Goal: Information Seeking & Learning: Find contact information

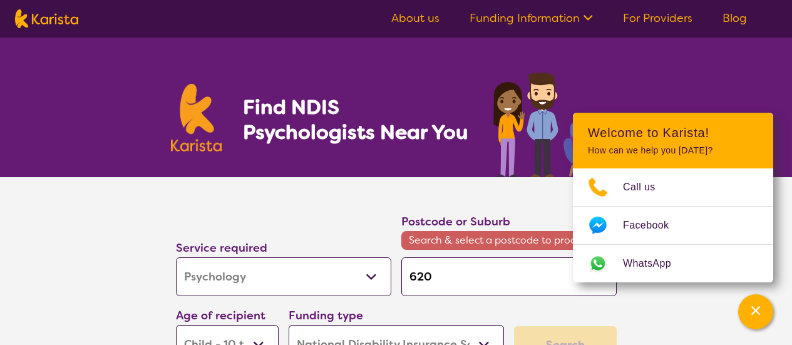
select select "Psychology"
select select "CH"
select select "NDIS"
select select "Psychology"
select select "CH"
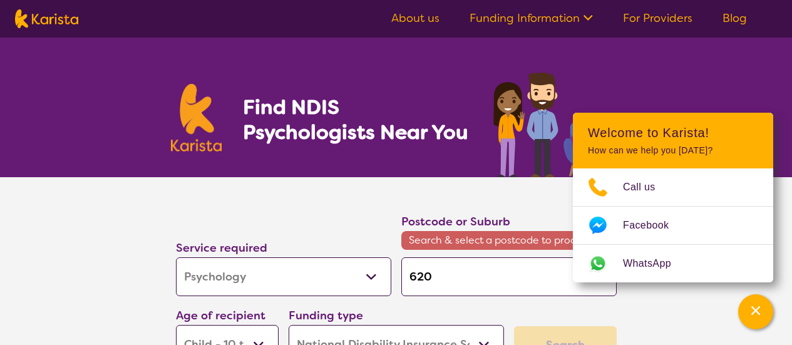
select select "NDIS"
type input "6230"
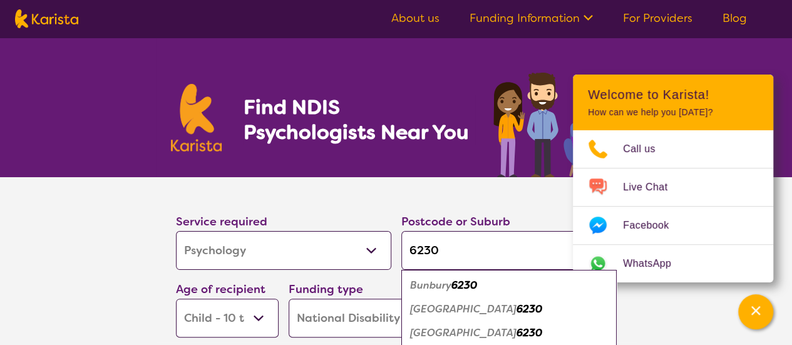
type input "6230"
click at [437, 285] on em "Bunbury" at bounding box center [430, 284] width 41 height 13
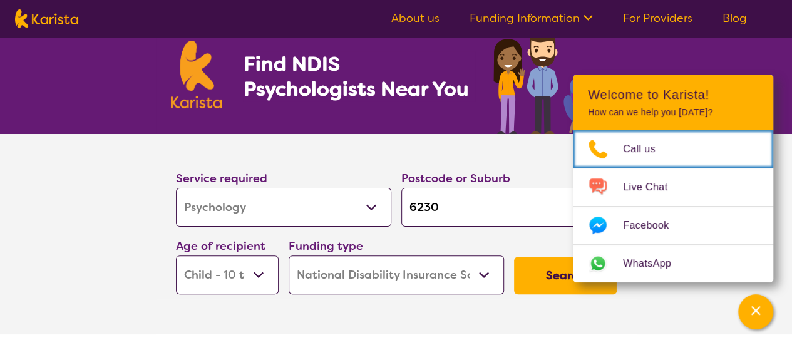
scroll to position [125, 0]
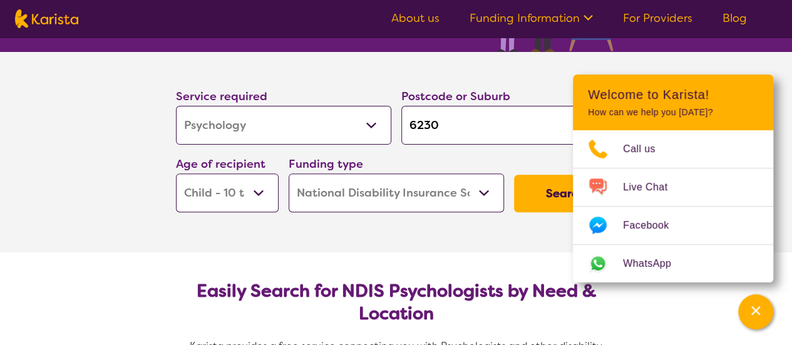
click at [263, 191] on select "Early Childhood - 0 to 9 Child - 10 to 11 Adolescent - 12 to 17 Adult - 18 to 6…" at bounding box center [227, 192] width 103 height 39
select select "AD"
click at [176, 173] on select "Early Childhood - 0 to 9 Child - 10 to 11 Adolescent - 12 to 17 Adult - 18 to 6…" at bounding box center [227, 192] width 103 height 39
select select "AD"
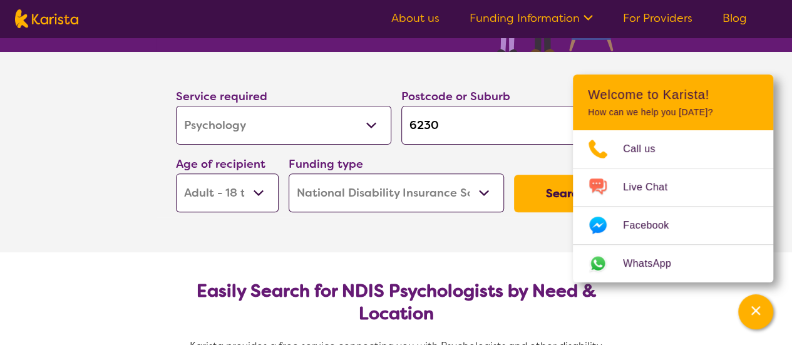
click at [255, 188] on select "Early Childhood - 0 to 9 Child - 10 to 11 Adolescent - 12 to 17 Adult - 18 to 6…" at bounding box center [227, 192] width 103 height 39
click at [526, 325] on section "Easily Search for NDIS Psychologists by Need & Location Karista provides a free…" at bounding box center [396, 339] width 481 height 174
click at [520, 233] on section "Service required Allied Health Assistant Assessment ([MEDICAL_DATA] or [MEDICAL…" at bounding box center [396, 152] width 501 height 200
click at [543, 192] on button "Search" at bounding box center [565, 194] width 103 height 38
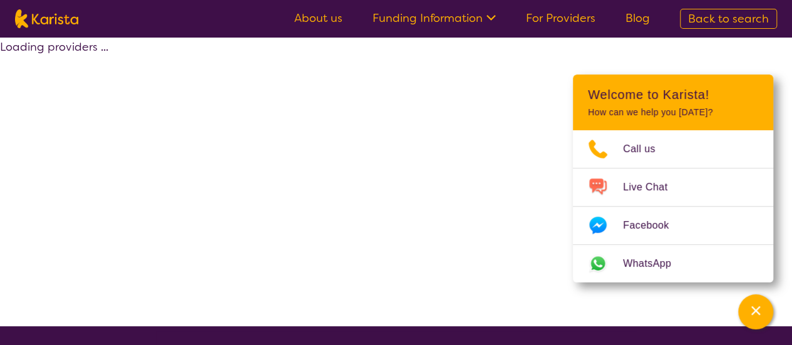
select select "by_score"
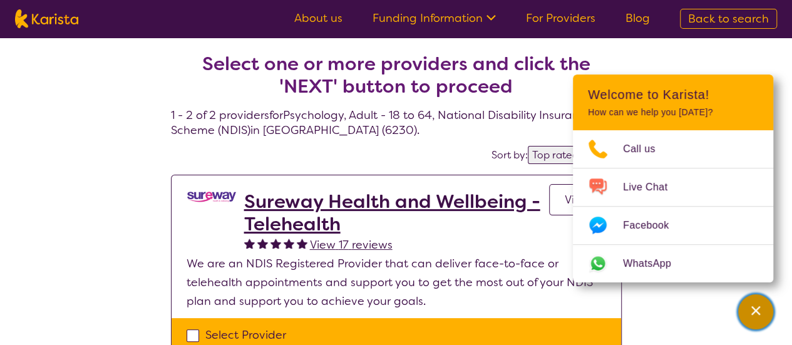
click at [761, 310] on div "Channel Menu" at bounding box center [755, 312] width 25 height 28
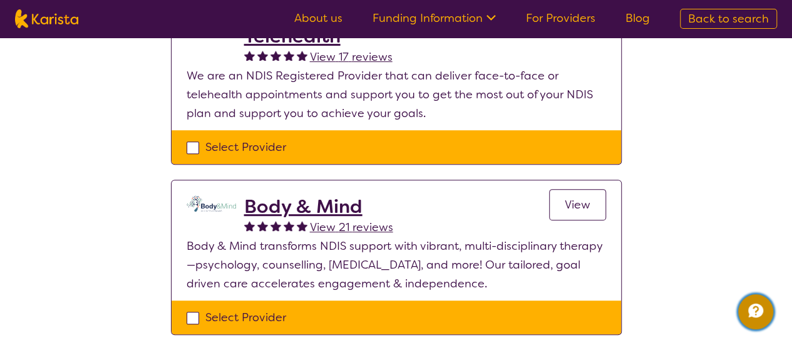
scroll to position [250, 0]
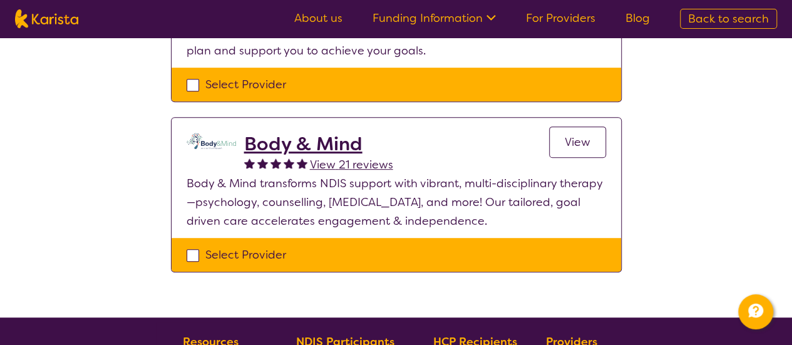
click at [580, 136] on span "View" at bounding box center [577, 142] width 26 height 15
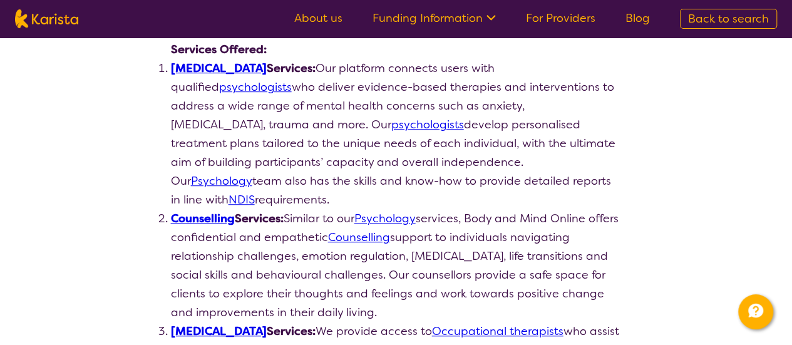
scroll to position [375, 0]
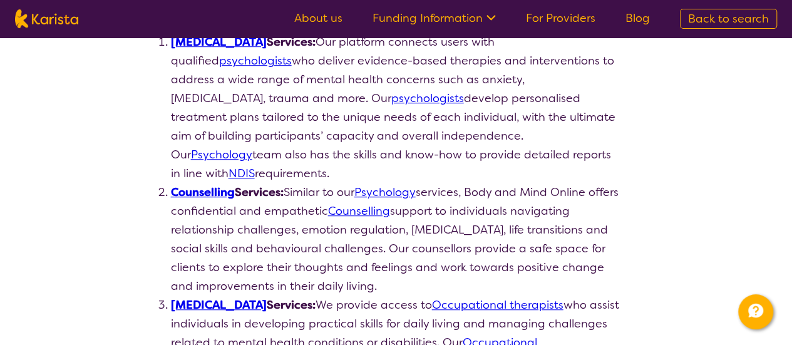
click at [206, 185] on link "Counselling" at bounding box center [203, 192] width 64 height 15
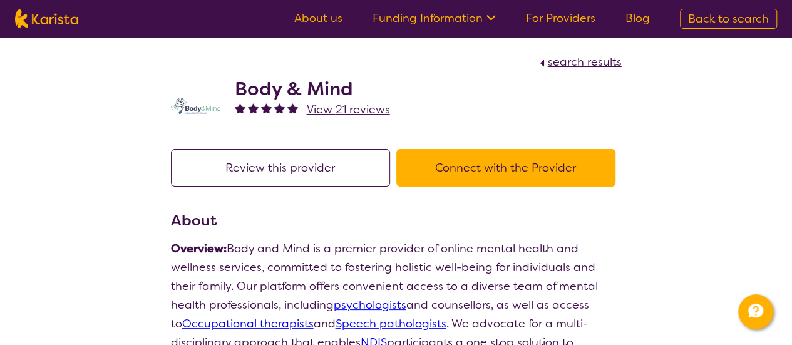
scroll to position [250, 0]
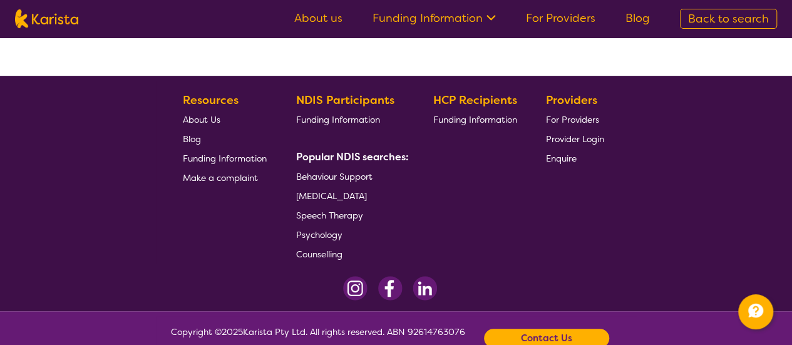
select select "by_score"
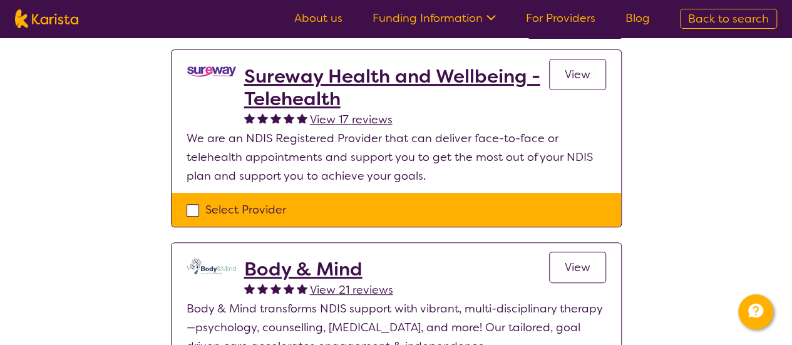
scroll to position [63, 0]
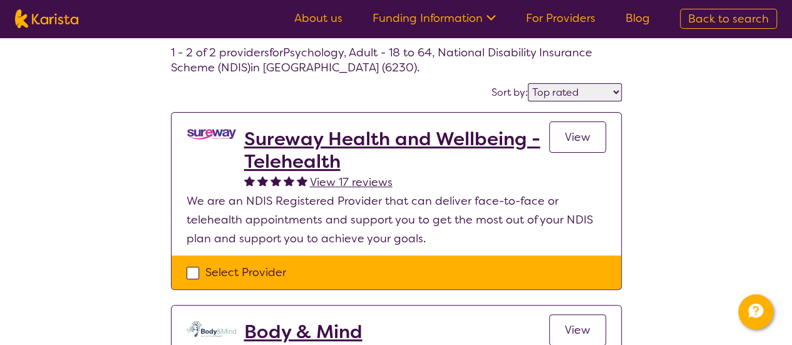
click at [305, 145] on h2 "Sureway Health and Wellbeing - Telehealth" at bounding box center [396, 150] width 305 height 45
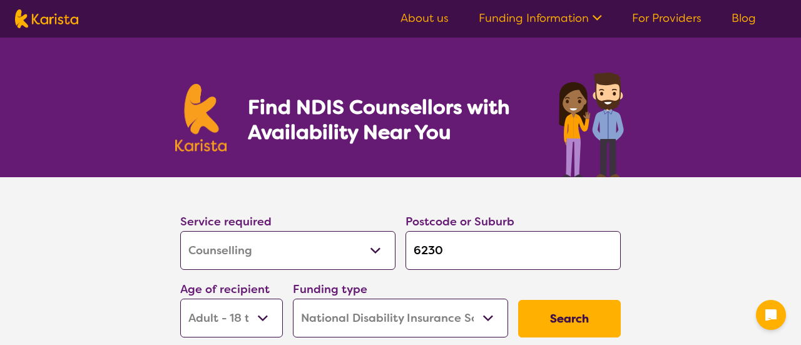
select select "Counselling"
select select "AD"
select select "NDIS"
select select "Counselling"
select select "AD"
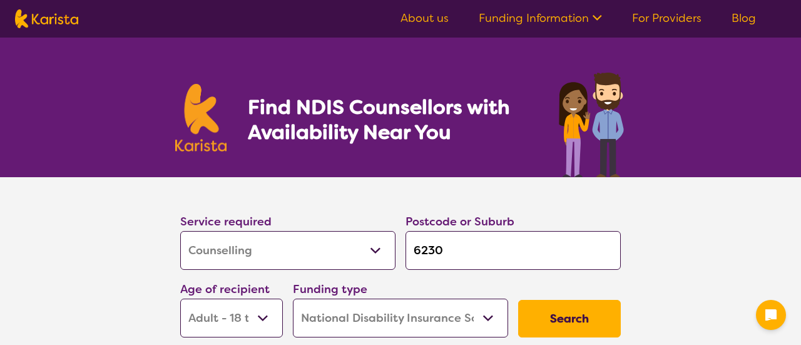
select select "NDIS"
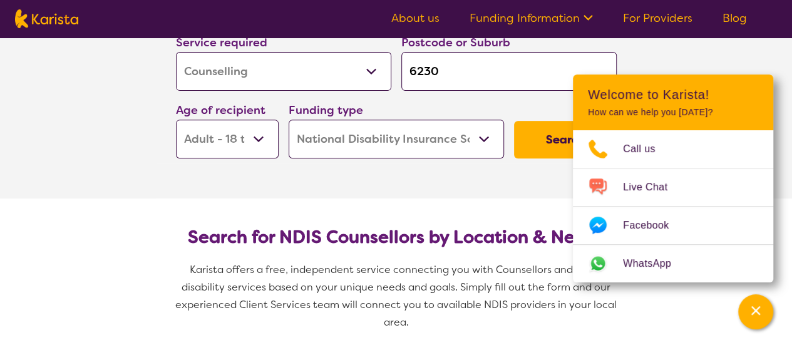
scroll to position [188, 0]
